Goal: Task Accomplishment & Management: Use online tool/utility

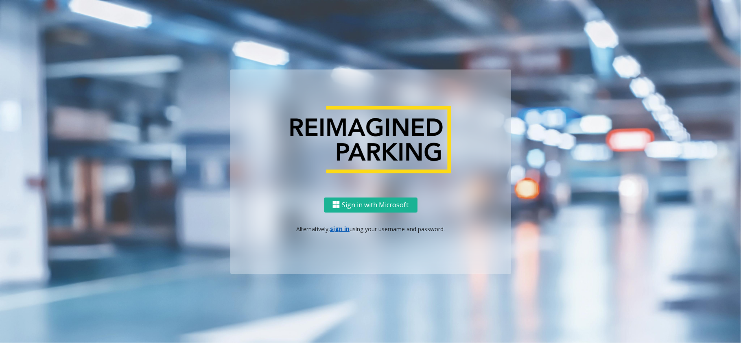
drag, startPoint x: 324, startPoint y: 227, endPoint x: 329, endPoint y: 227, distance: 5.3
click at [324, 227] on p "Alternatively, sign in using your username and password." at bounding box center [370, 229] width 264 height 9
click at [332, 227] on link "sign in" at bounding box center [340, 229] width 20 height 8
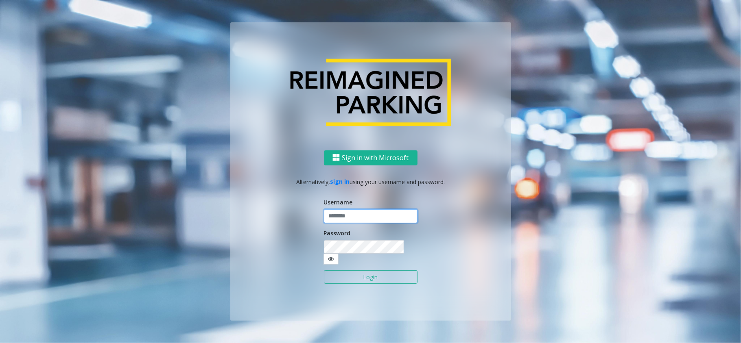
click at [354, 221] on input "text" at bounding box center [371, 216] width 94 height 14
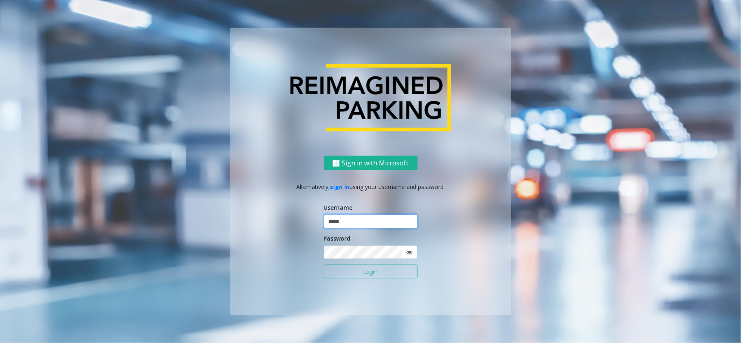
type input "*****"
click at [324, 265] on button "Login" at bounding box center [371, 272] width 94 height 14
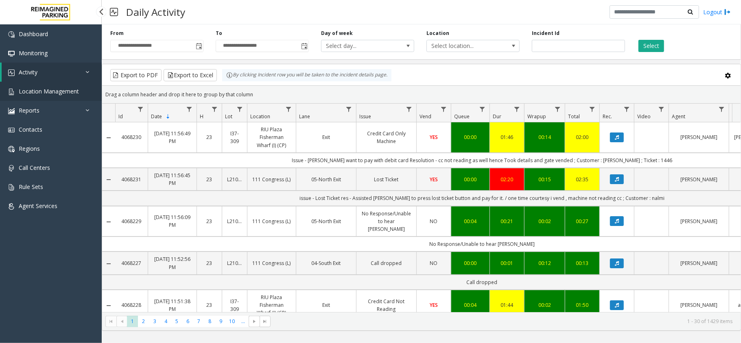
click at [50, 98] on link "Location Management" at bounding box center [51, 91] width 102 height 19
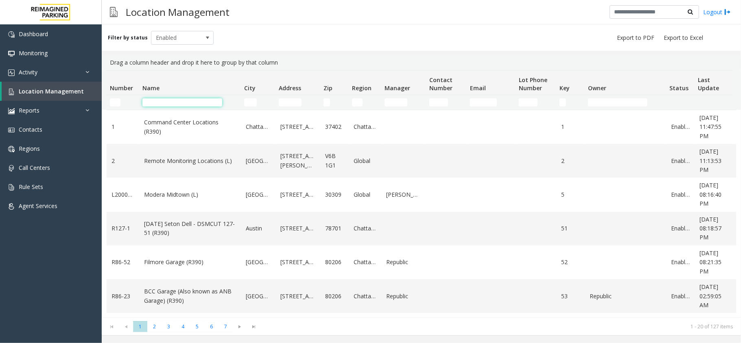
click at [173, 98] on input "Name Filter" at bounding box center [182, 102] width 80 height 8
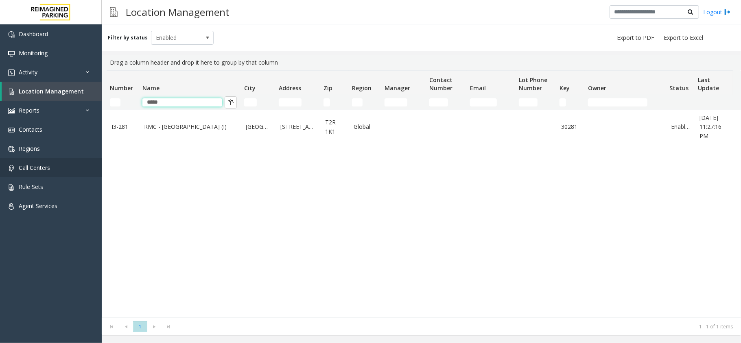
type input "*****"
click at [57, 76] on link "Activity" at bounding box center [51, 72] width 102 height 19
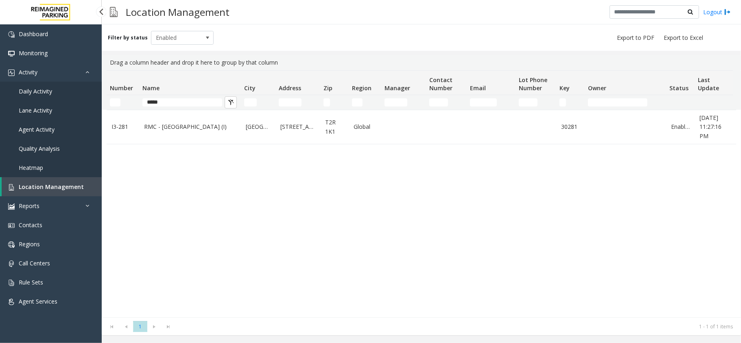
click at [33, 87] on link "Daily Activity" at bounding box center [51, 91] width 102 height 19
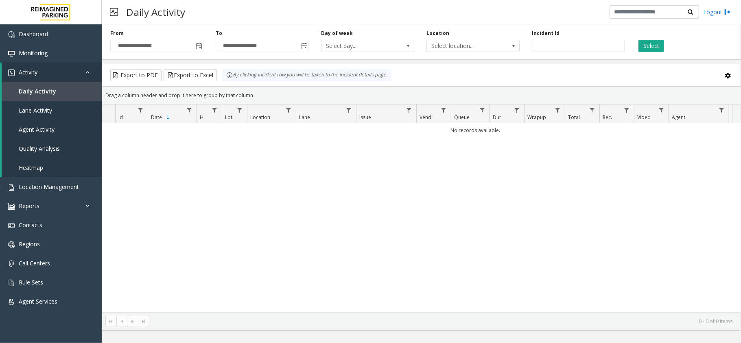
click at [193, 43] on input "**********" at bounding box center [157, 45] width 92 height 11
click at [194, 45] on span "Toggle popup" at bounding box center [198, 45] width 9 height 13
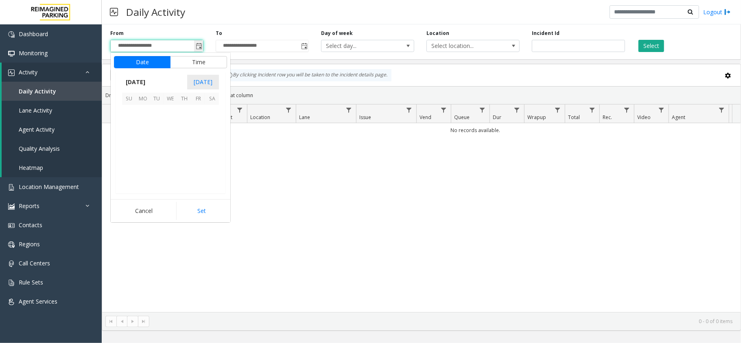
scroll to position [145993, 0]
click at [202, 114] on span "5" at bounding box center [198, 112] width 14 height 14
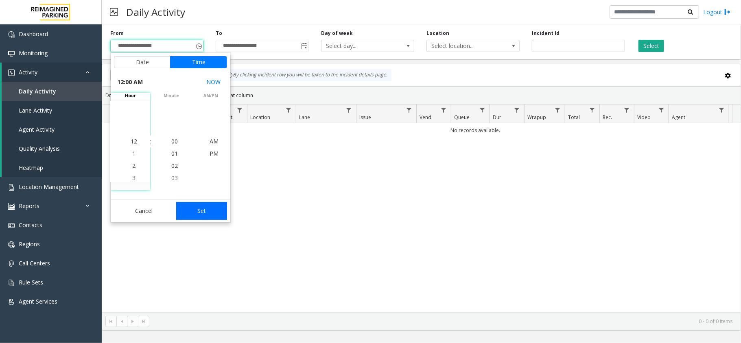
click at [187, 205] on button "Set" at bounding box center [201, 211] width 51 height 18
type input "**********"
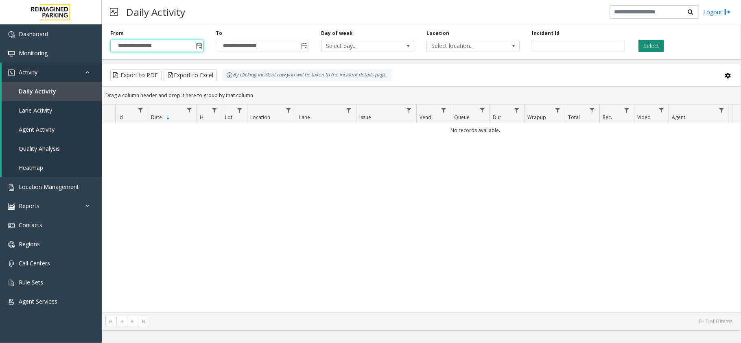
click at [639, 41] on button "Select" at bounding box center [651, 46] width 26 height 12
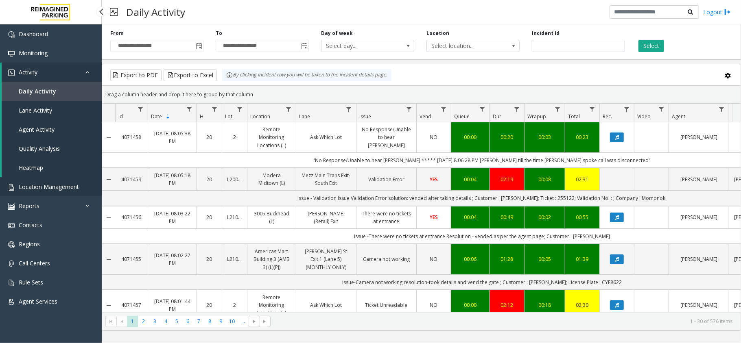
click at [71, 187] on span "Location Management" at bounding box center [49, 187] width 60 height 8
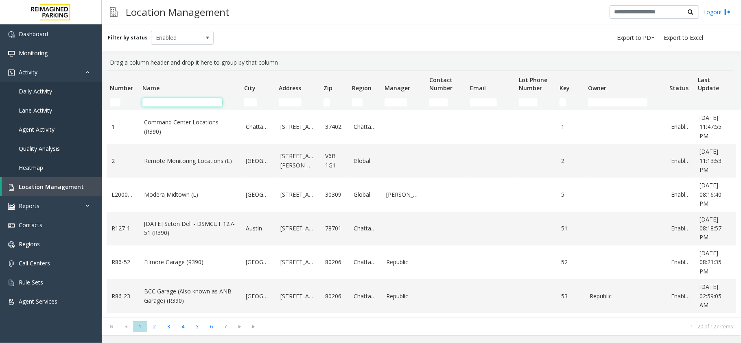
click at [201, 101] on input "Name Filter" at bounding box center [182, 102] width 80 height 8
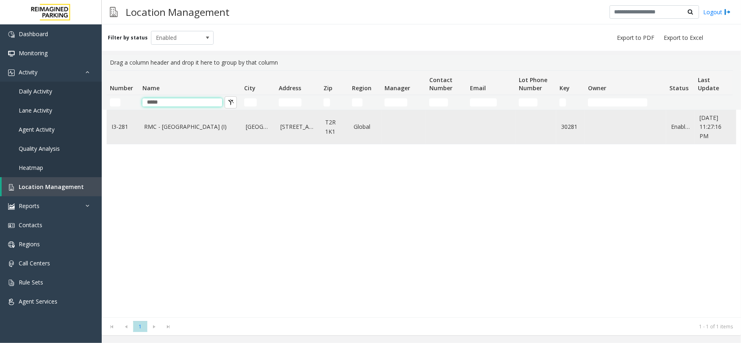
type input "*****"
click at [191, 122] on link "RMC - [GEOGRAPHIC_DATA] (I)" at bounding box center [190, 126] width 92 height 9
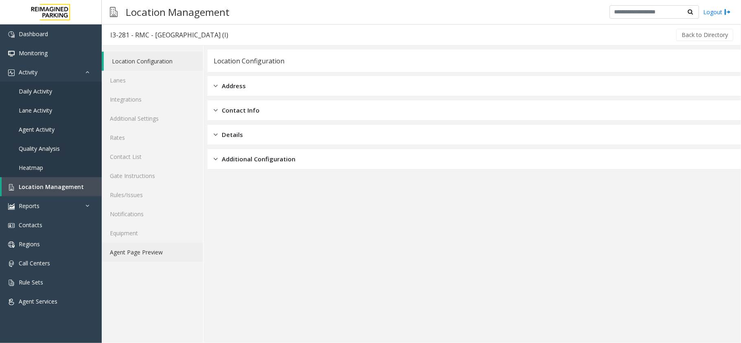
click at [183, 249] on link "Agent Page Preview" at bounding box center [152, 252] width 101 height 19
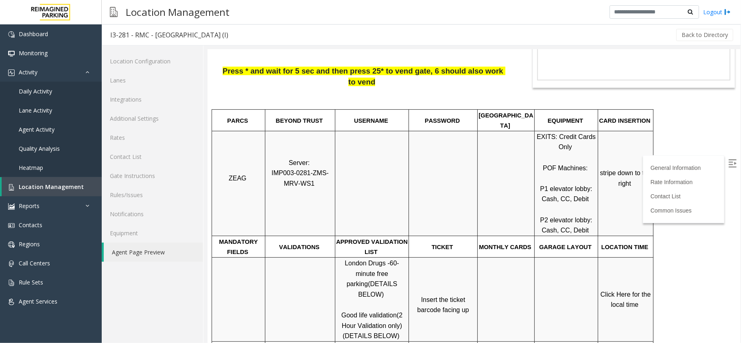
scroll to position [54, 0]
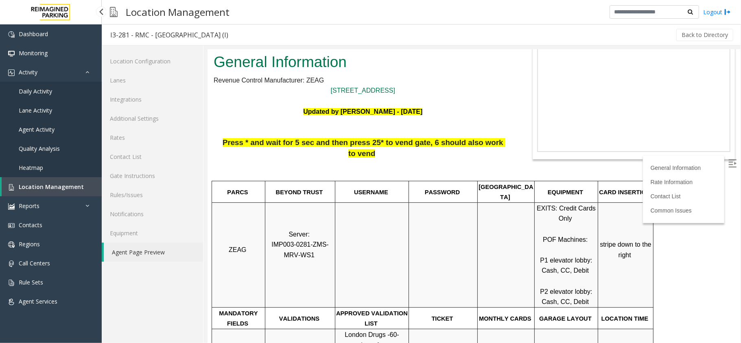
click at [45, 94] on span "Daily Activity" at bounding box center [35, 91] width 33 height 8
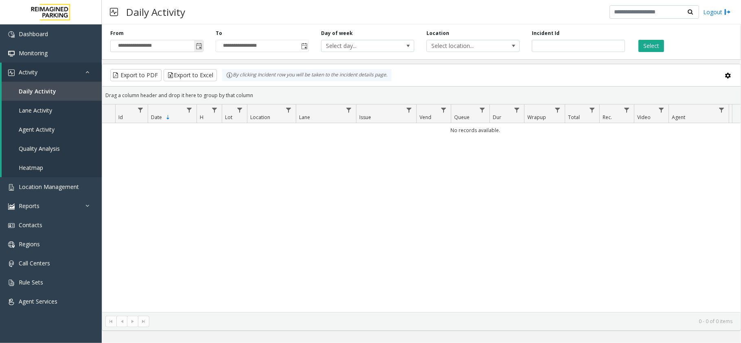
click at [202, 44] on span "Toggle popup" at bounding box center [198, 45] width 9 height 13
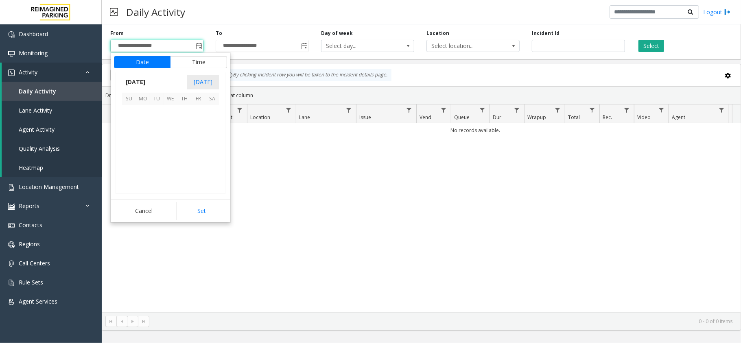
scroll to position [145993, 0]
click at [197, 114] on span "5" at bounding box center [198, 112] width 14 height 14
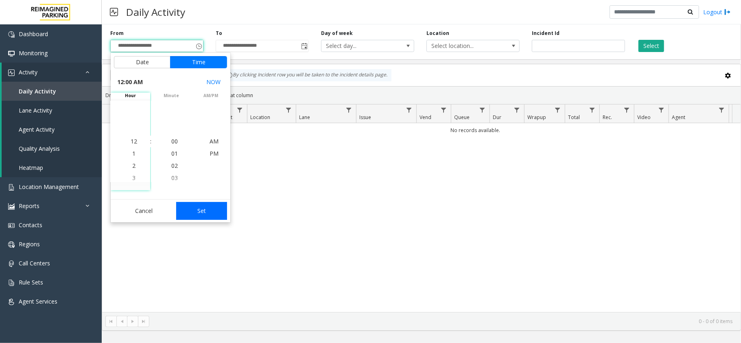
click at [201, 217] on button "Set" at bounding box center [201, 211] width 51 height 18
type input "**********"
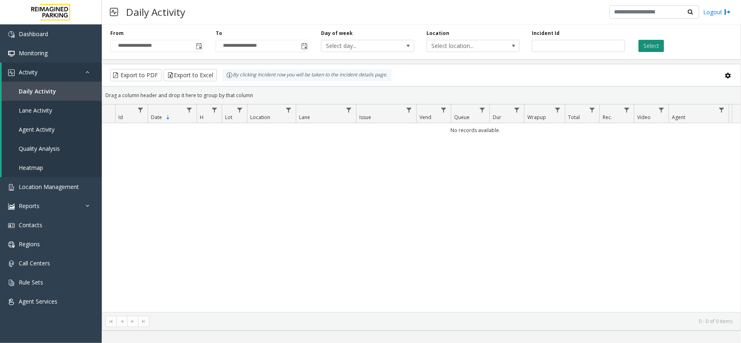
click at [648, 45] on button "Select" at bounding box center [651, 46] width 26 height 12
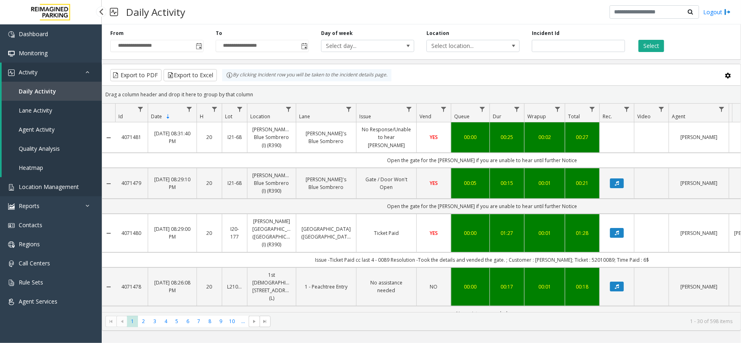
click at [80, 185] on link "Location Management" at bounding box center [51, 186] width 102 height 19
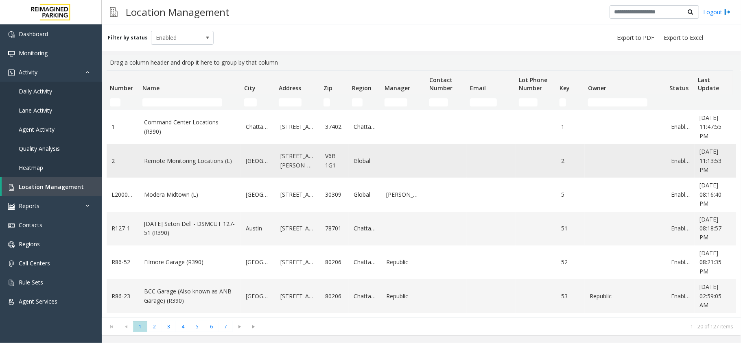
click at [186, 165] on link "Remote Monitoring Locations (L)" at bounding box center [190, 161] width 92 height 9
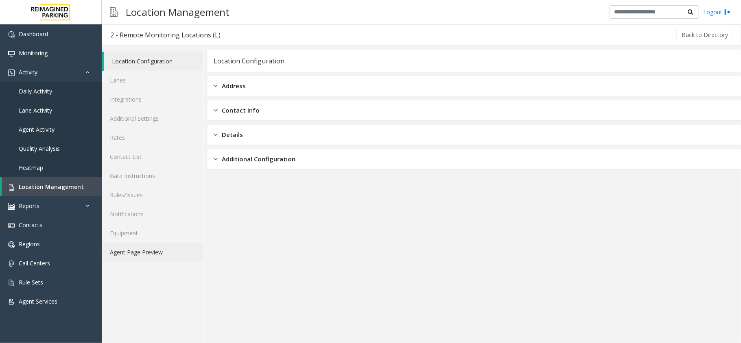
click at [179, 251] on link "Agent Page Preview" at bounding box center [152, 252] width 101 height 19
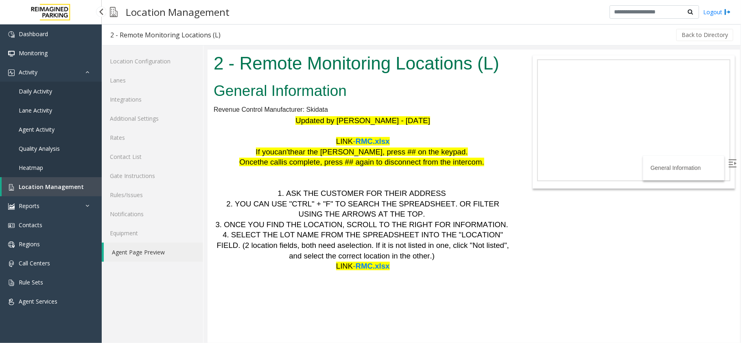
click at [45, 88] on span "Daily Activity" at bounding box center [35, 91] width 33 height 8
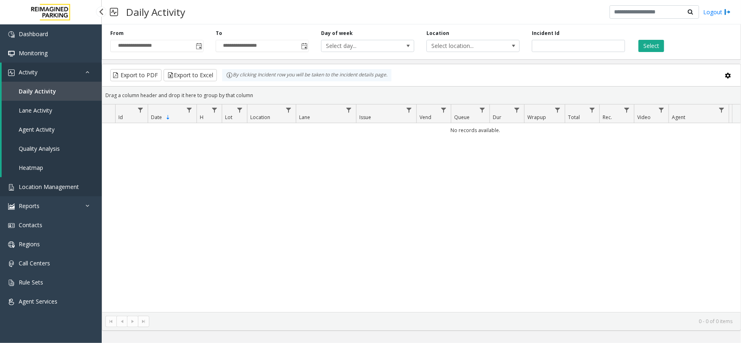
click at [35, 190] on span "Location Management" at bounding box center [49, 187] width 60 height 8
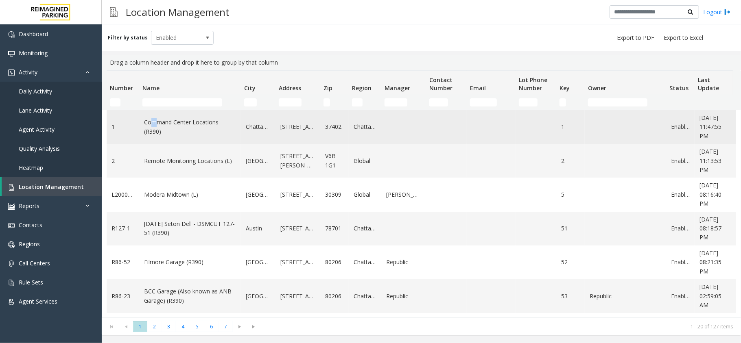
click at [150, 113] on td "Command Center Locations (R390)" at bounding box center [190, 127] width 102 height 34
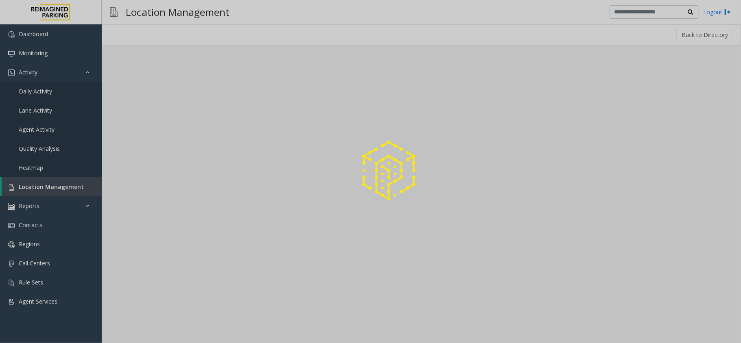
click at [151, 109] on div at bounding box center [370, 171] width 741 height 343
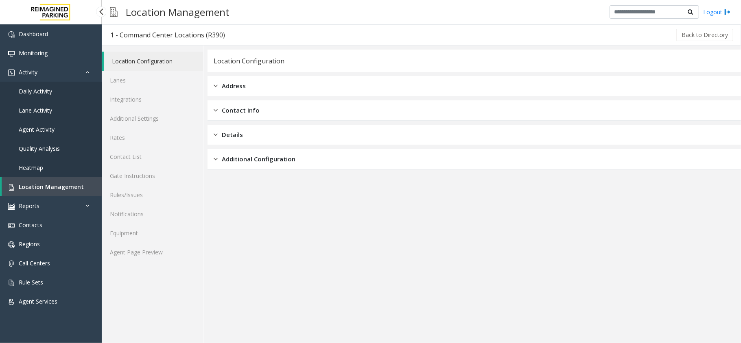
click at [81, 186] on link "Location Management" at bounding box center [52, 186] width 100 height 19
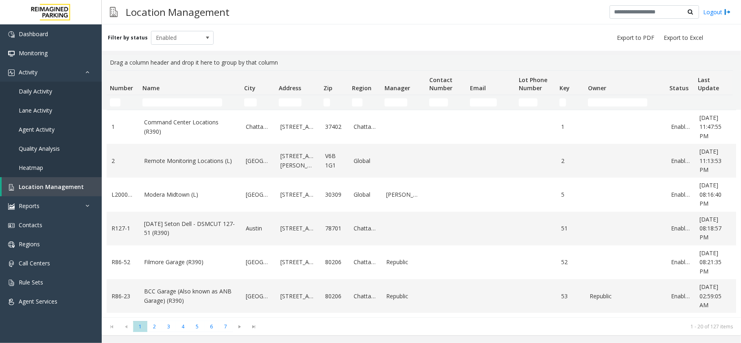
click at [143, 108] on td "Name Filter" at bounding box center [190, 102] width 102 height 15
click at [164, 104] on input "Name Filter" at bounding box center [182, 102] width 80 height 8
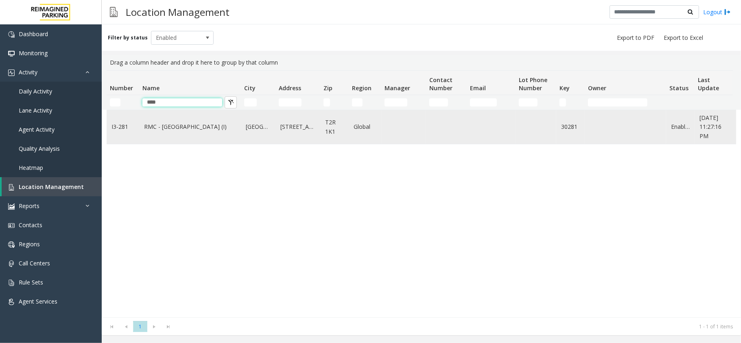
type input "****"
click at [197, 125] on link "RMC - [GEOGRAPHIC_DATA] (I)" at bounding box center [190, 126] width 92 height 9
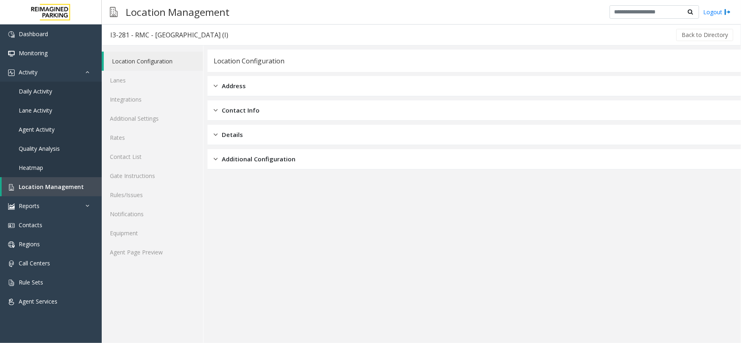
click at [144, 265] on div "Location Configuration Lanes Integrations Additional Settings Rates Contact Lis…" at bounding box center [153, 195] width 102 height 298
click at [143, 256] on link "Agent Page Preview" at bounding box center [152, 252] width 101 height 19
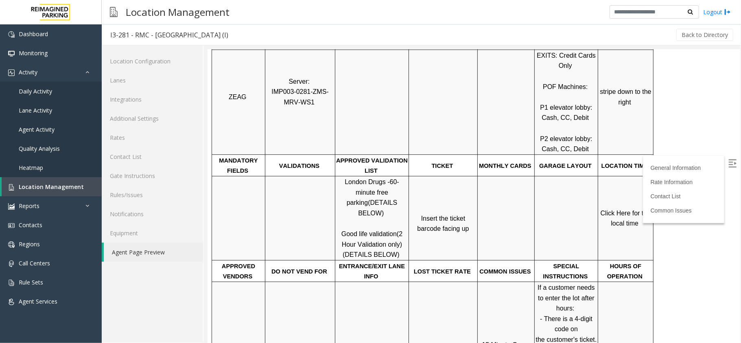
scroll to position [217, 0]
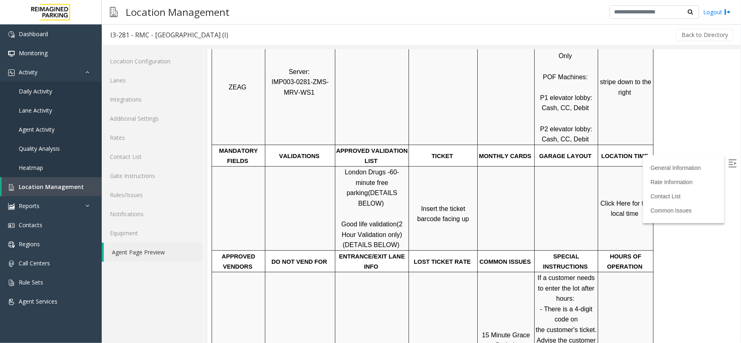
click at [618, 200] on span "Click Here for the local time" at bounding box center [626, 208] width 52 height 17
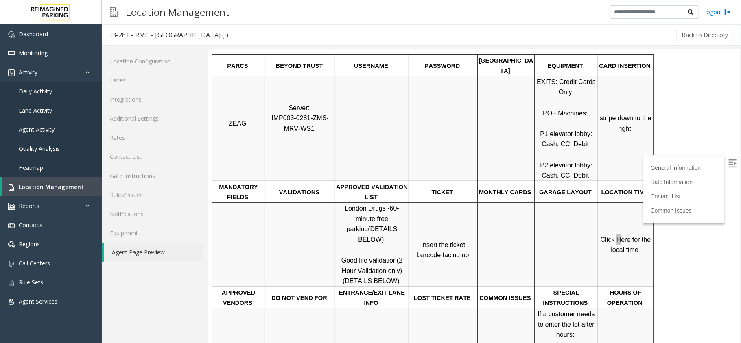
scroll to position [163, 0]
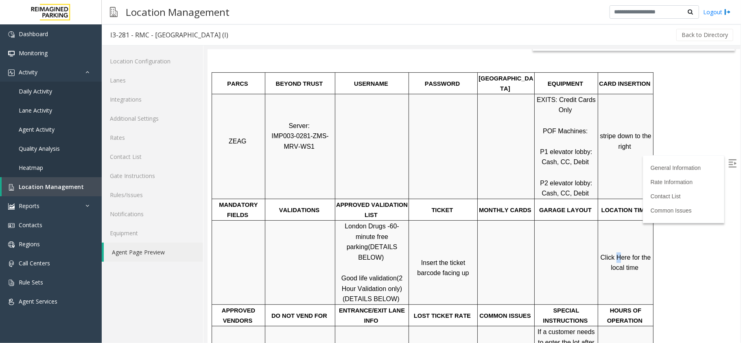
click at [728, 166] on img at bounding box center [732, 163] width 8 height 8
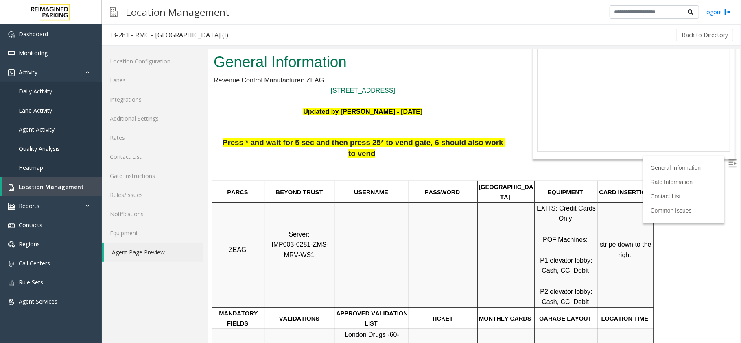
scroll to position [0, 0]
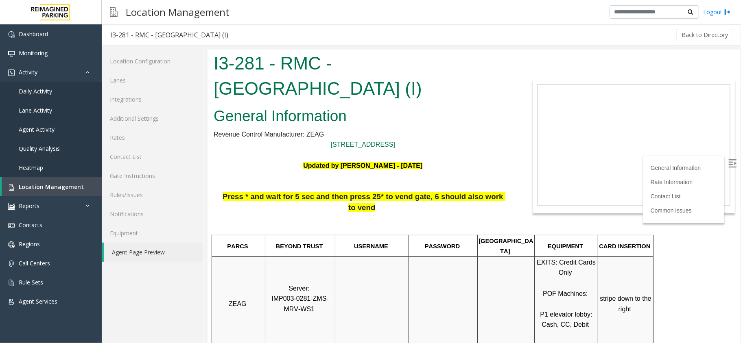
click at [441, 193] on span "Press * and wait for 5 sec and then press 25* to vend gate, 6 should also work …" at bounding box center [363, 202] width 283 height 20
click at [68, 87] on link "Daily Activity" at bounding box center [51, 91] width 102 height 19
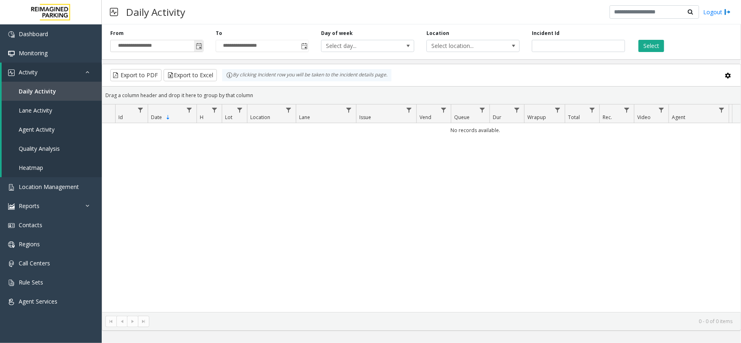
click at [195, 43] on span "Toggle popup" at bounding box center [198, 45] width 9 height 13
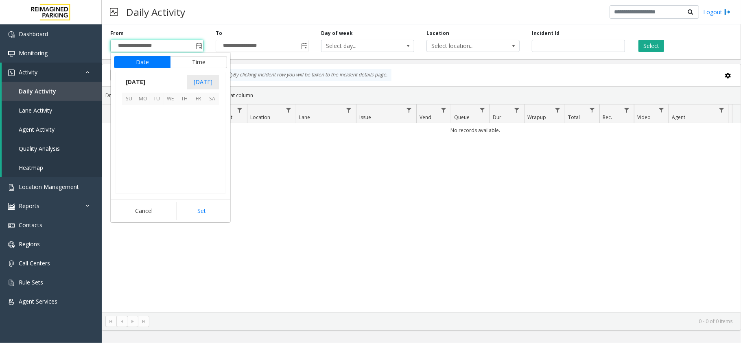
scroll to position [145993, 0]
click at [197, 111] on span "5" at bounding box center [198, 112] width 14 height 14
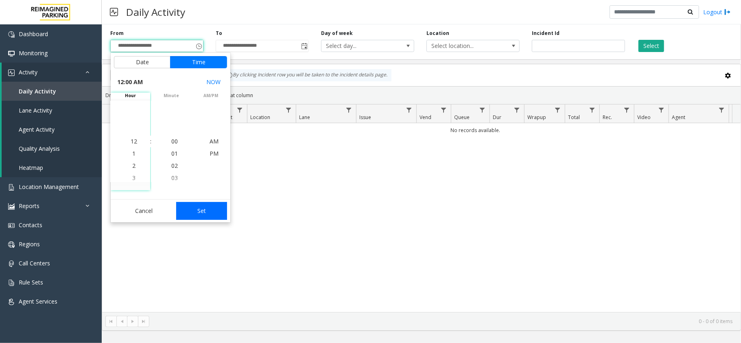
click at [201, 210] on button "Set" at bounding box center [201, 211] width 51 height 18
type input "**********"
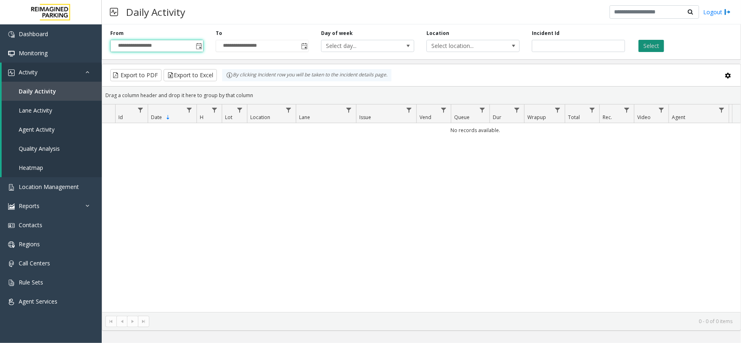
click at [648, 42] on button "Select" at bounding box center [651, 46] width 26 height 12
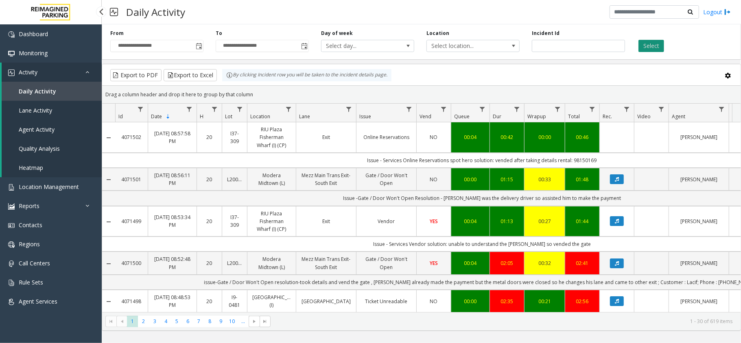
click at [652, 46] on button "Select" at bounding box center [651, 46] width 26 height 12
